Goal: Task Accomplishment & Management: Manage account settings

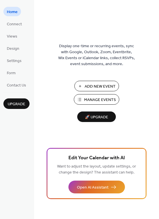
click at [80, 100] on button "Manage Events" at bounding box center [97, 99] width 46 height 11
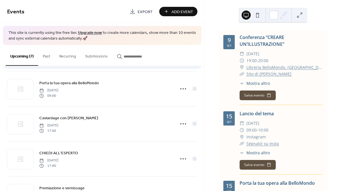
scroll to position [77, 0]
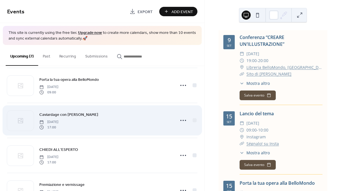
click at [98, 113] on span "Caviardage con Giulia Clerici-Cariboni" at bounding box center [68, 115] width 59 height 6
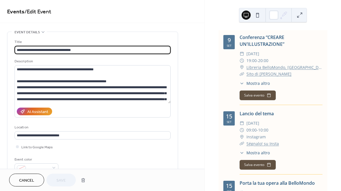
scroll to position [5, 0]
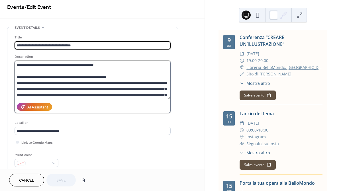
click at [102, 93] on textarea at bounding box center [93, 80] width 156 height 38
